Goal: Check status: Check status

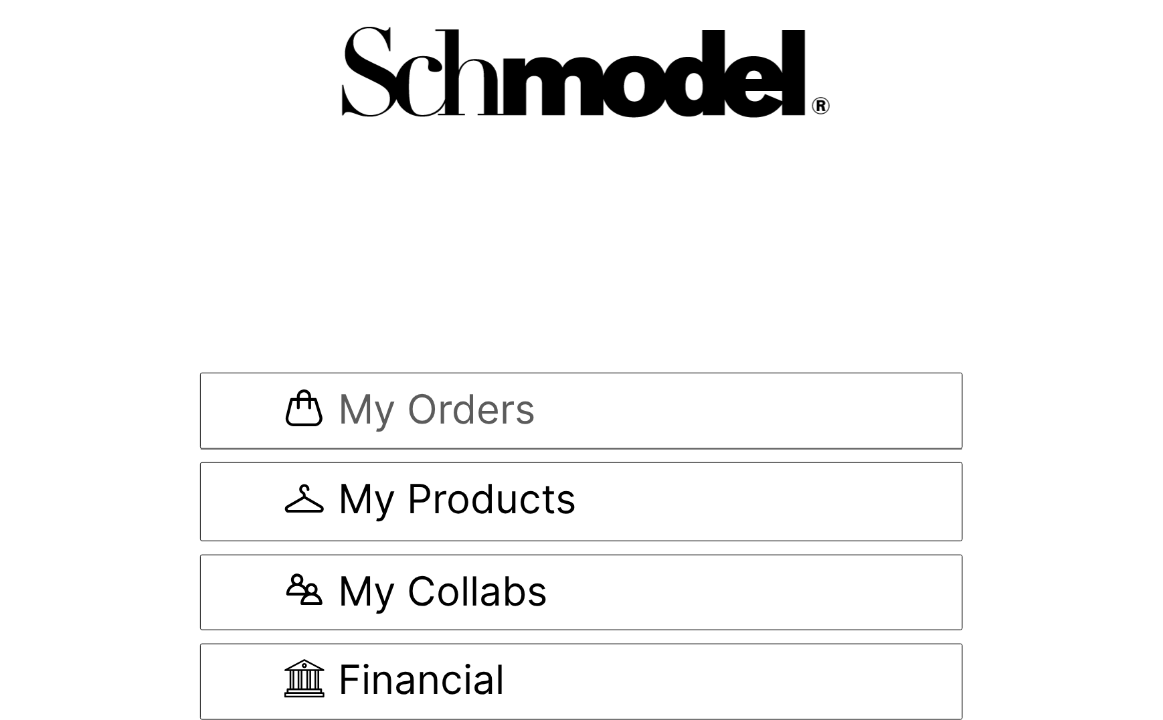
click at [591, 397] on span "My Orders" at bounding box center [581, 411] width 594 height 45
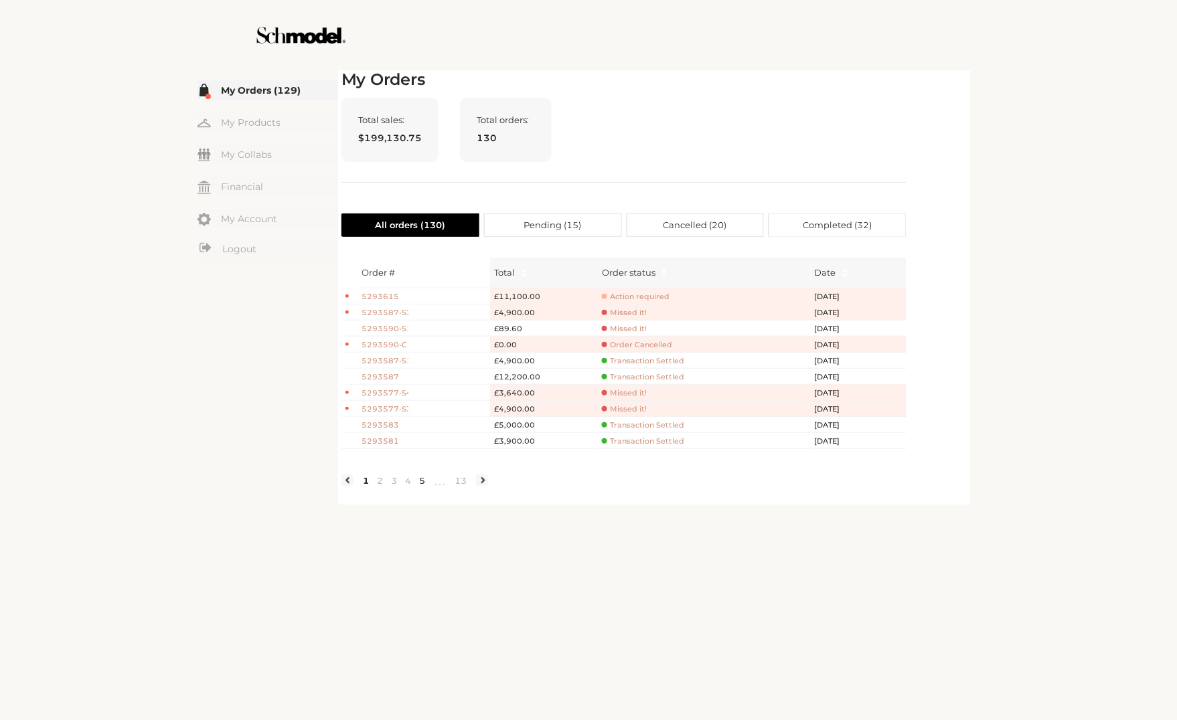
click at [423, 487] on link "5" at bounding box center [422, 481] width 14 height 12
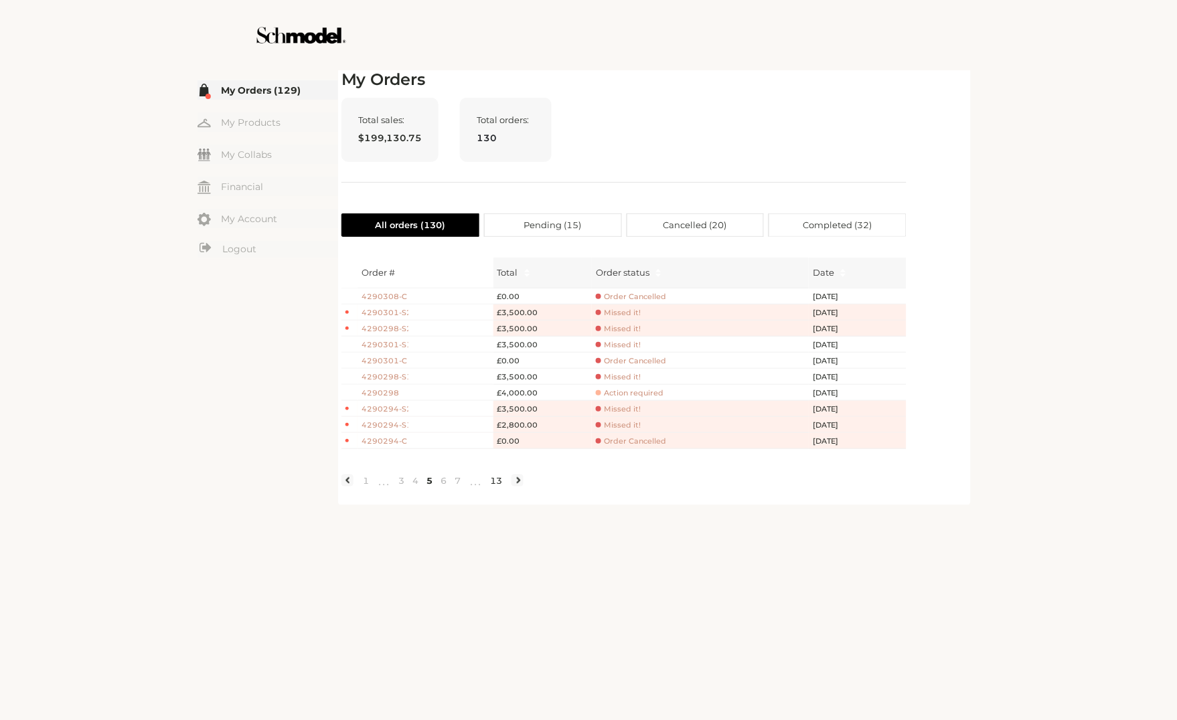
click at [505, 487] on link "13" at bounding box center [496, 481] width 20 height 12
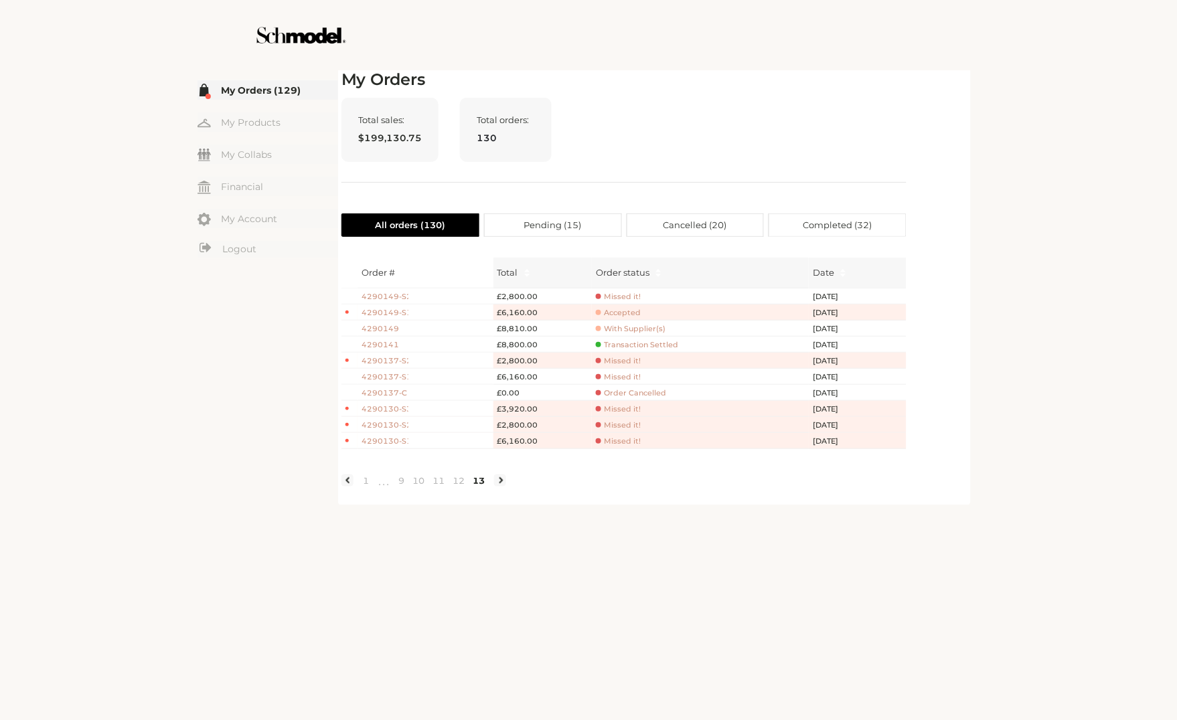
click at [502, 487] on li at bounding box center [500, 481] width 12 height 12
click at [436, 487] on link "11" at bounding box center [438, 481] width 20 height 12
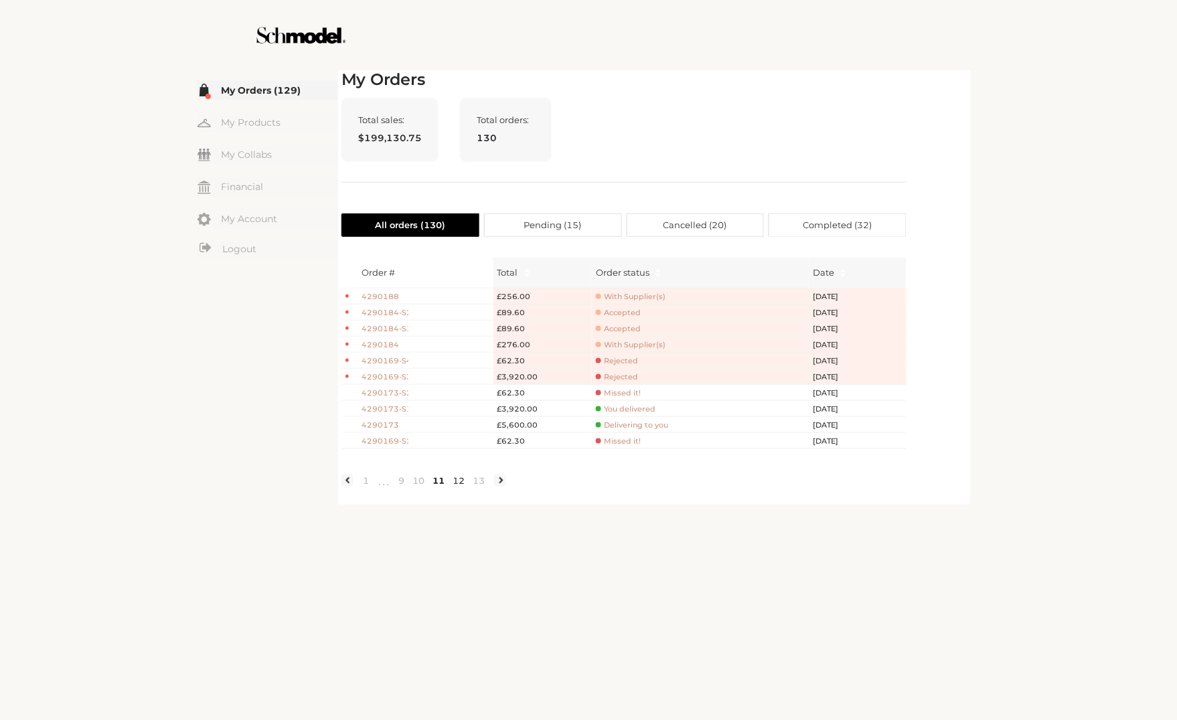
click at [466, 487] on link "12" at bounding box center [458, 481] width 20 height 12
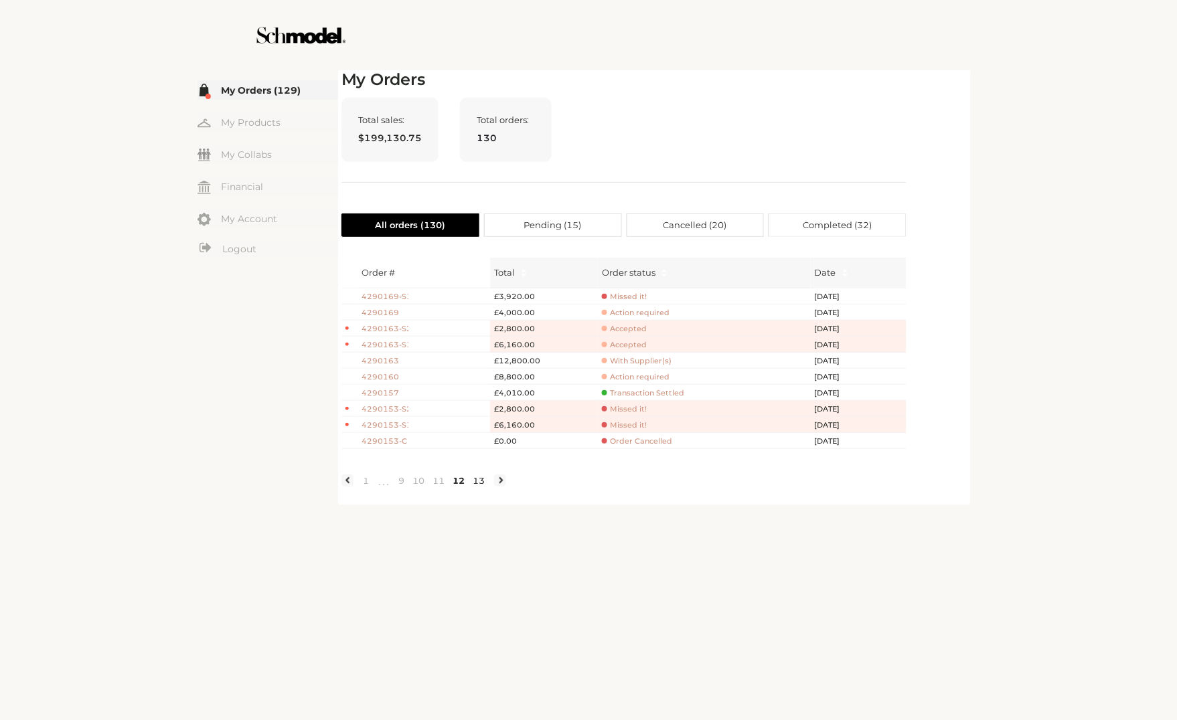
click at [483, 487] on link "13" at bounding box center [479, 481] width 20 height 12
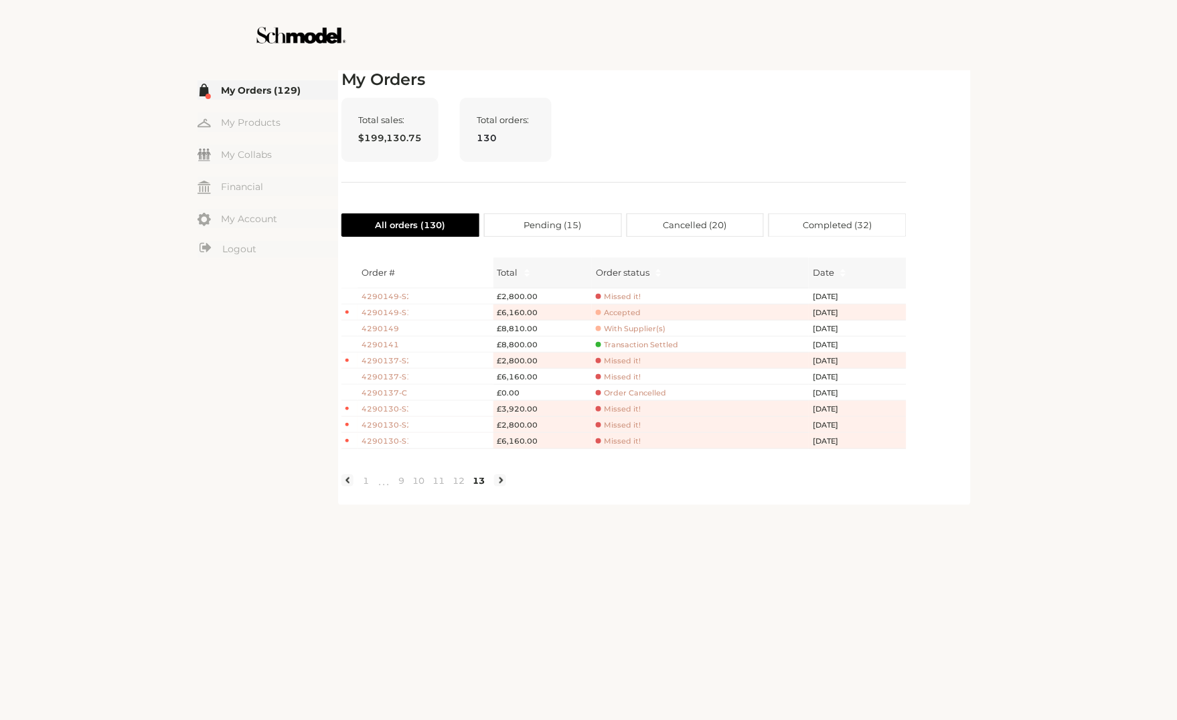
click at [505, 487] on li at bounding box center [500, 481] width 12 height 12
click at [506, 487] on li at bounding box center [500, 481] width 12 height 12
click at [420, 487] on link "10" at bounding box center [418, 481] width 20 height 12
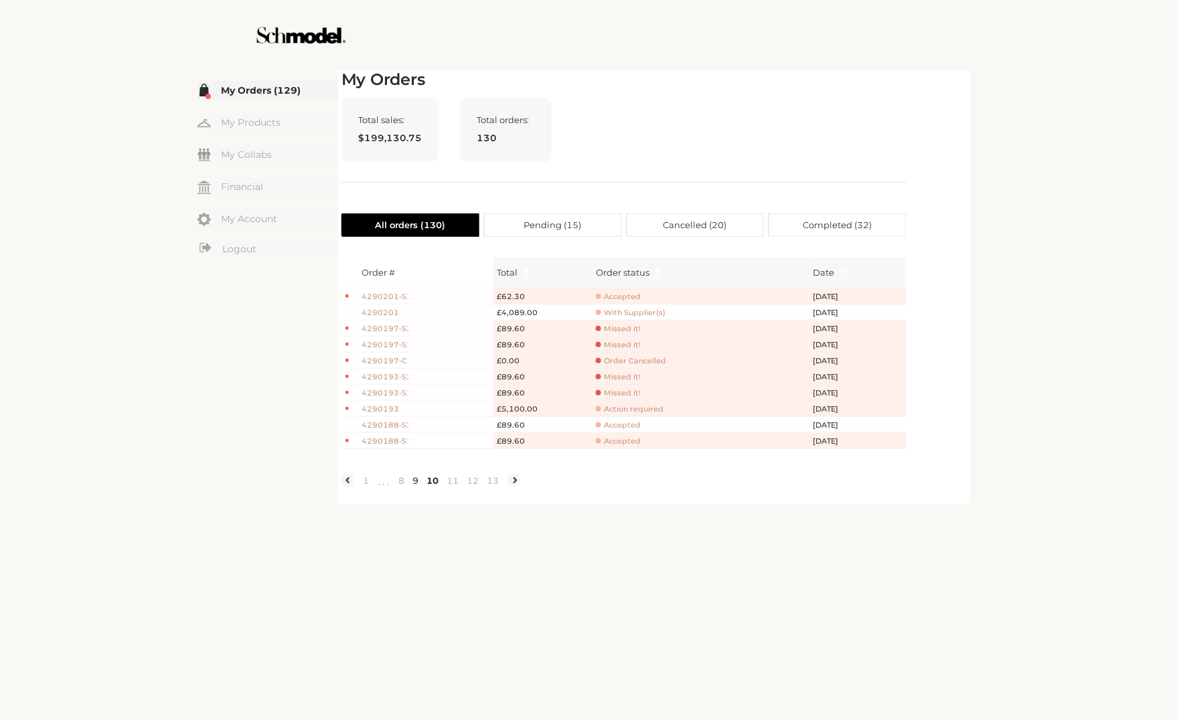
click at [409, 487] on link "9" at bounding box center [415, 481] width 14 height 12
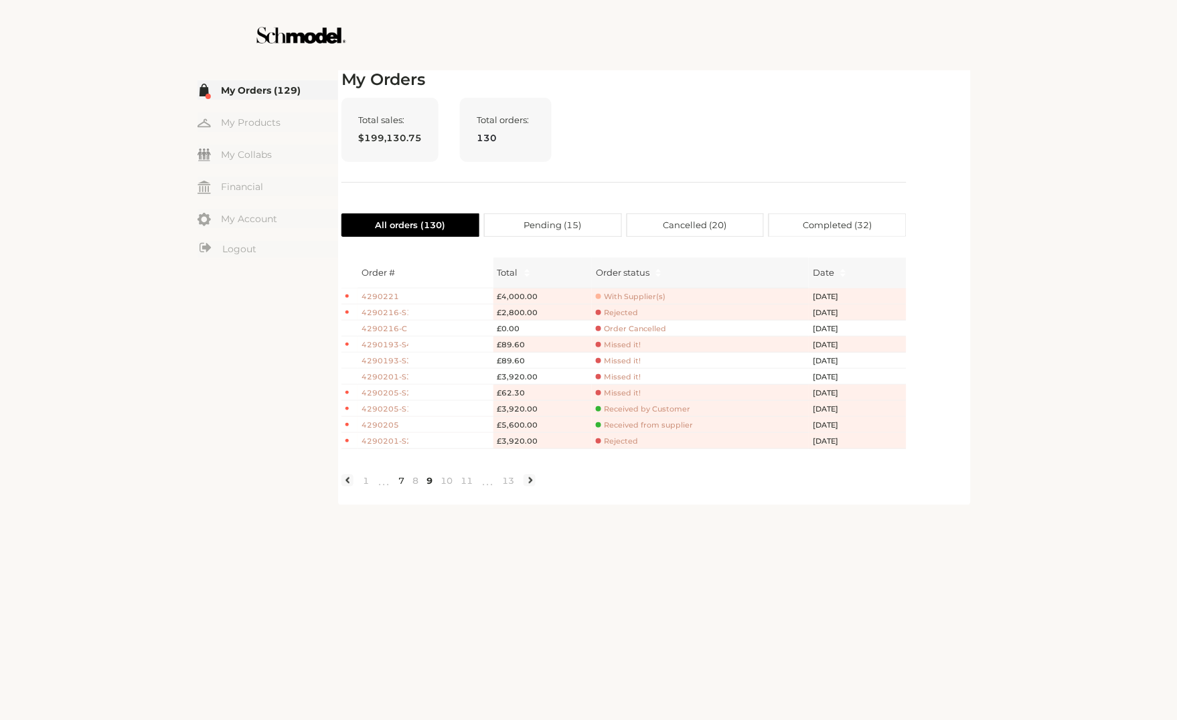
click at [400, 487] on link "7" at bounding box center [401, 481] width 14 height 12
